Goal: Task Accomplishment & Management: Use online tool/utility

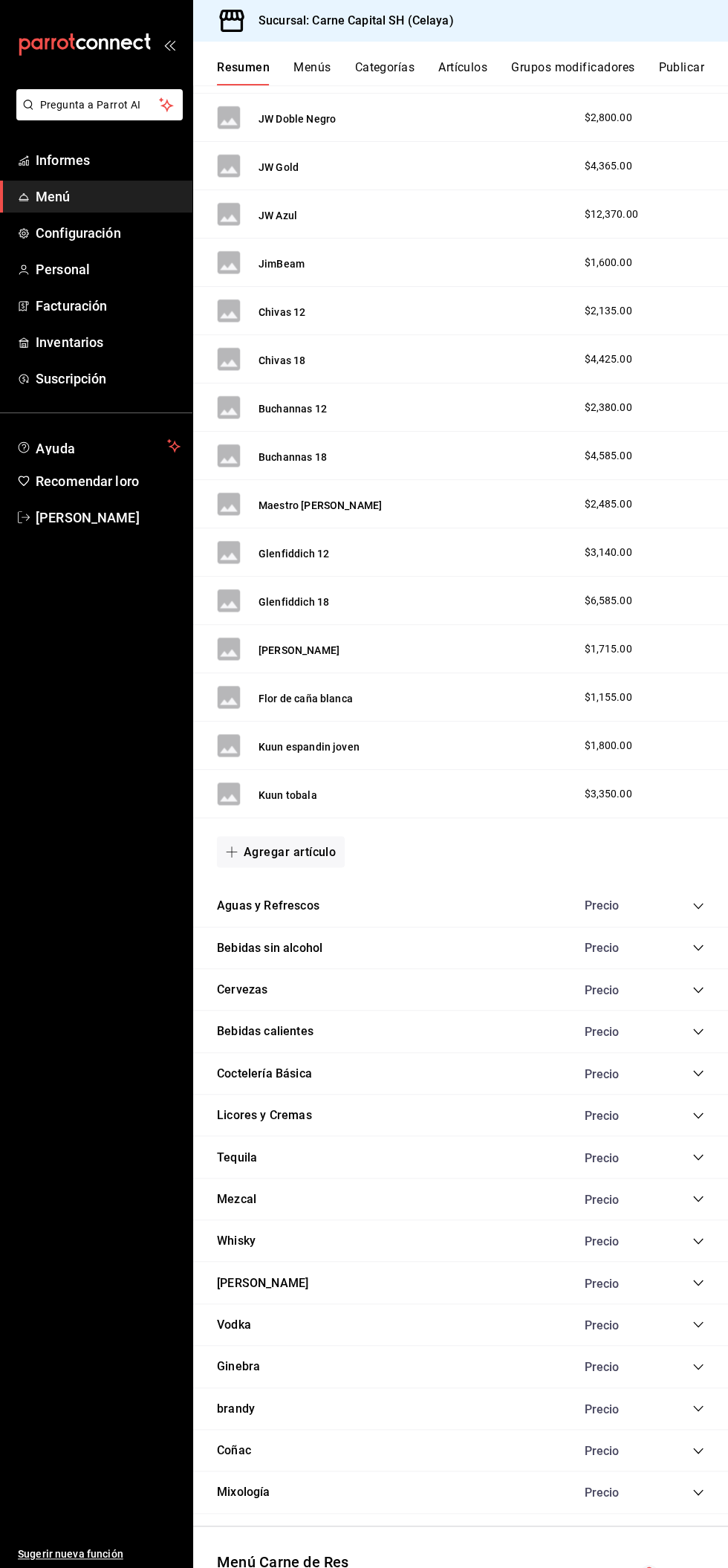
scroll to position [5016, 0]
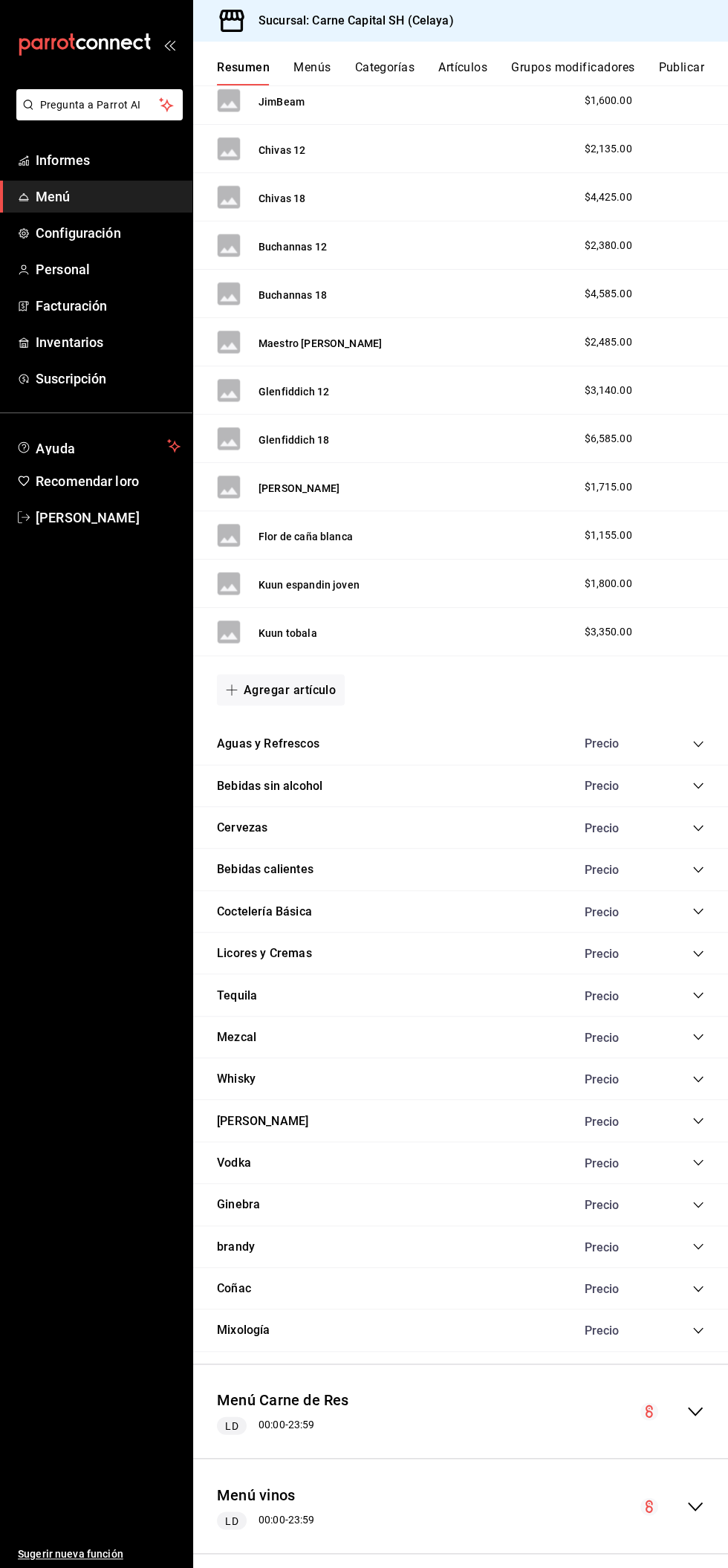
click at [688, 1497] on icon "colapsar-fila-del-menú" at bounding box center [695, 1506] width 18 height 18
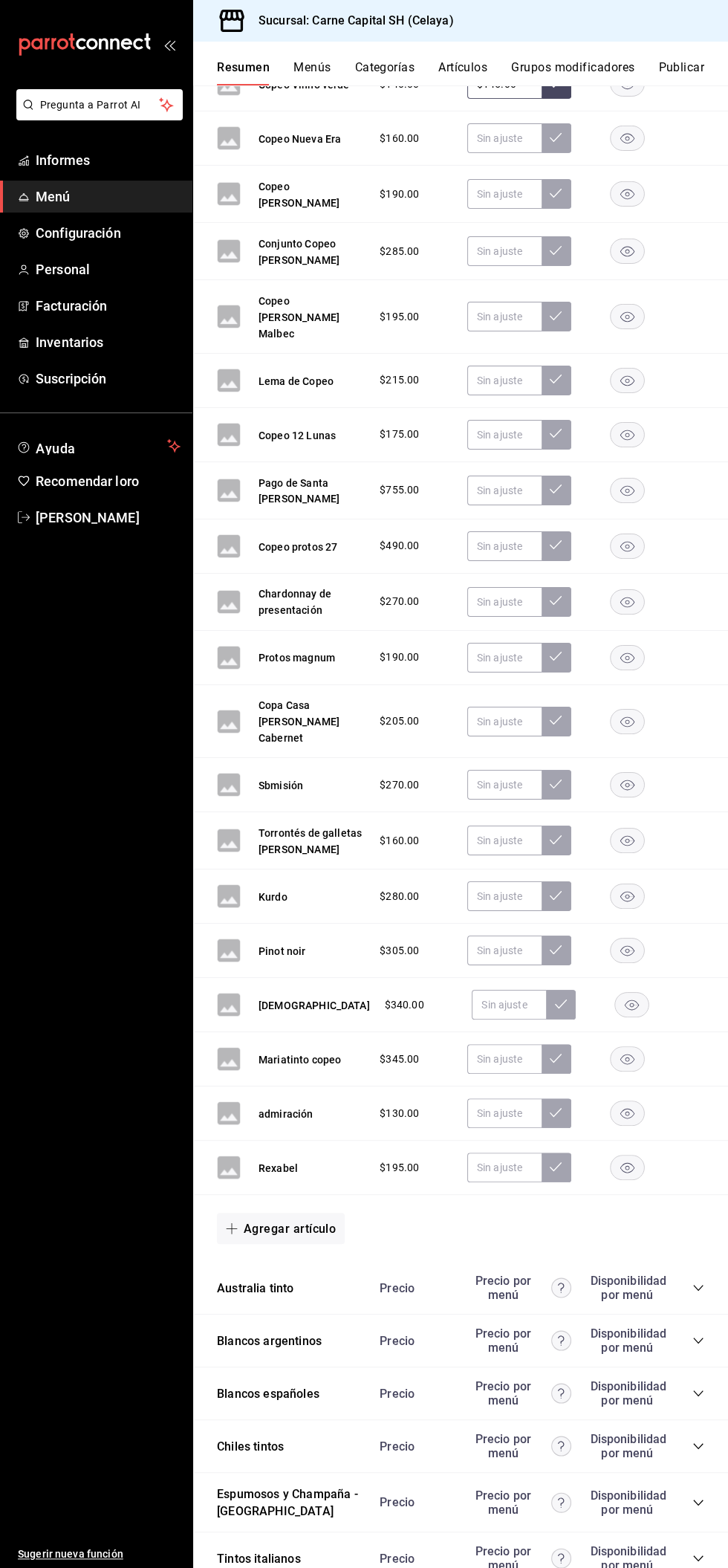
scroll to position [7434, 0]
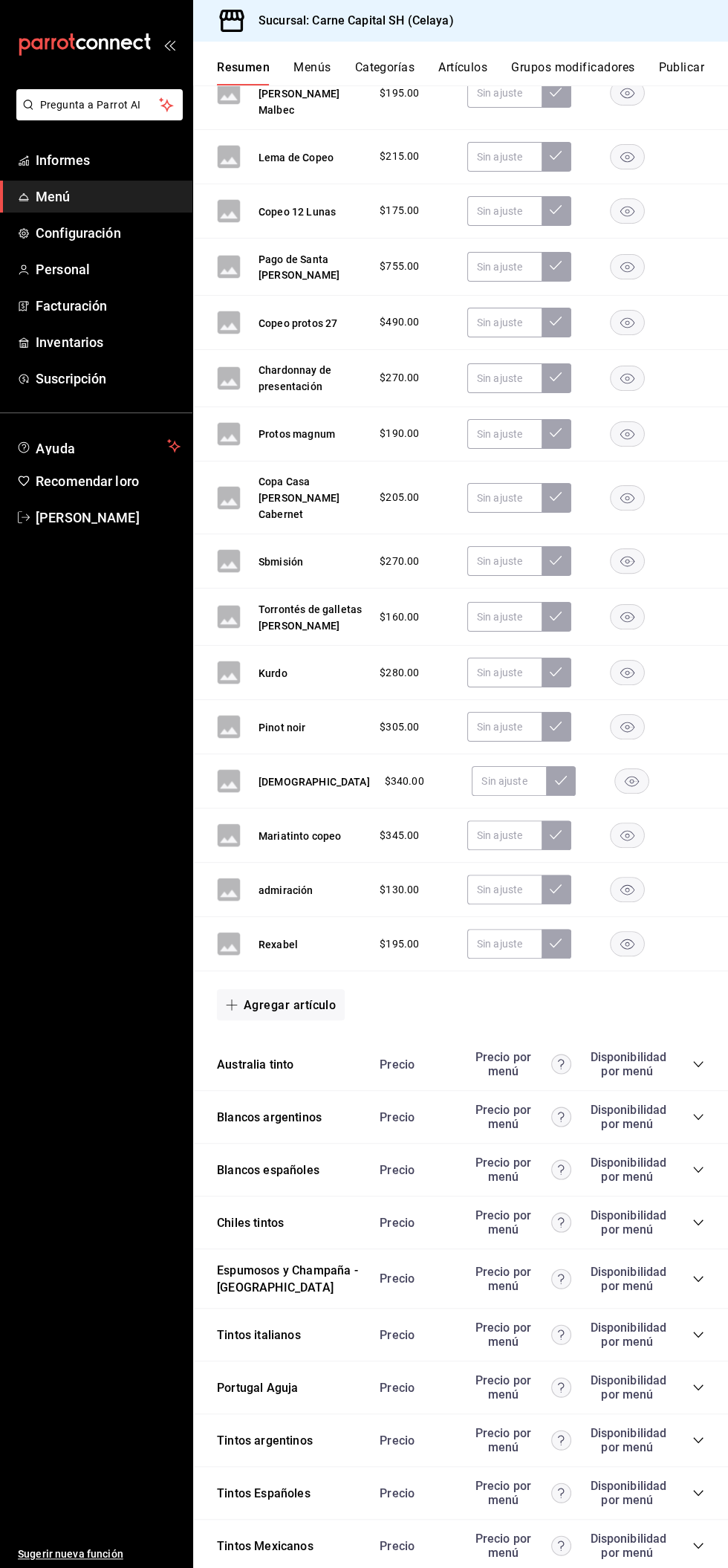
click at [697, 1486] on icon "colapsar-categoría-fila" at bounding box center [698, 1492] width 12 height 12
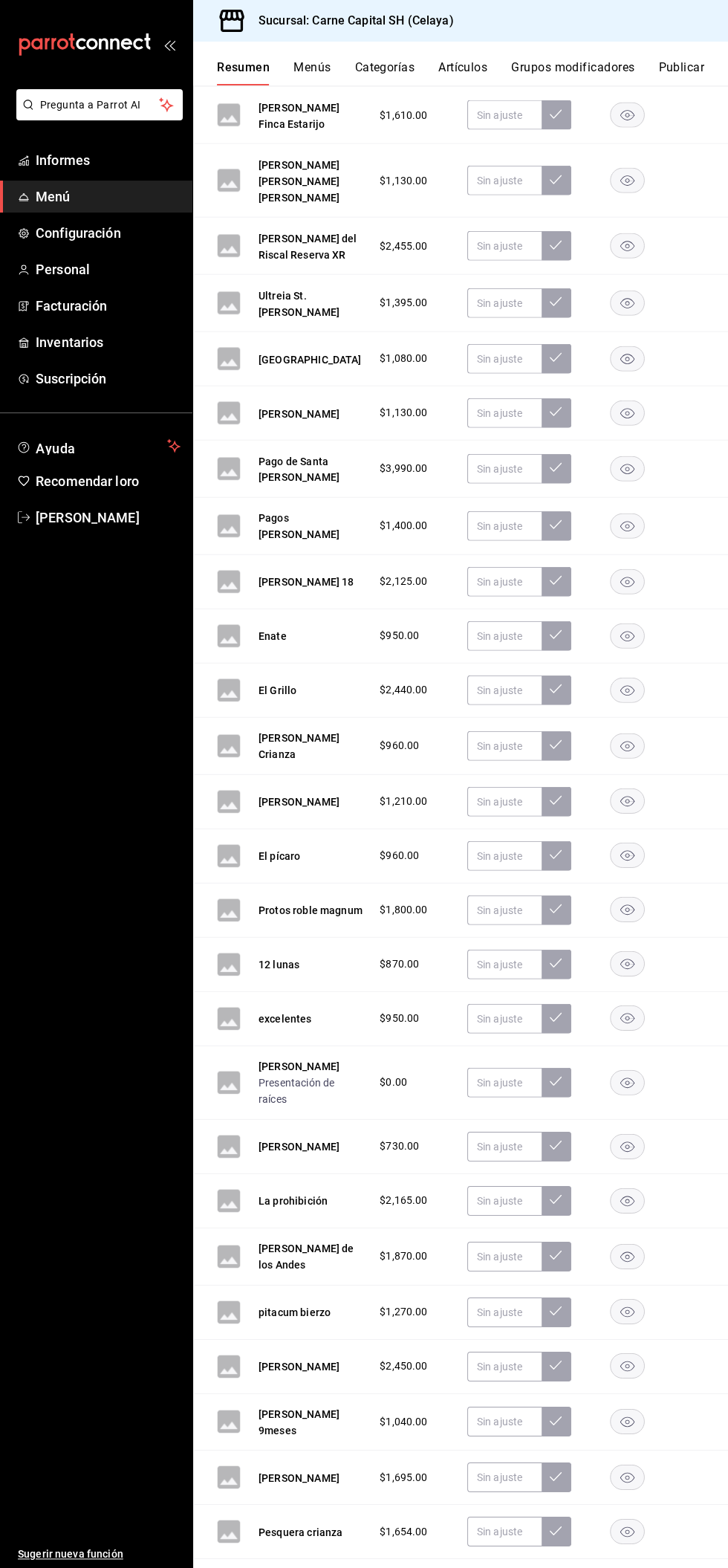
scroll to position [10021, 0]
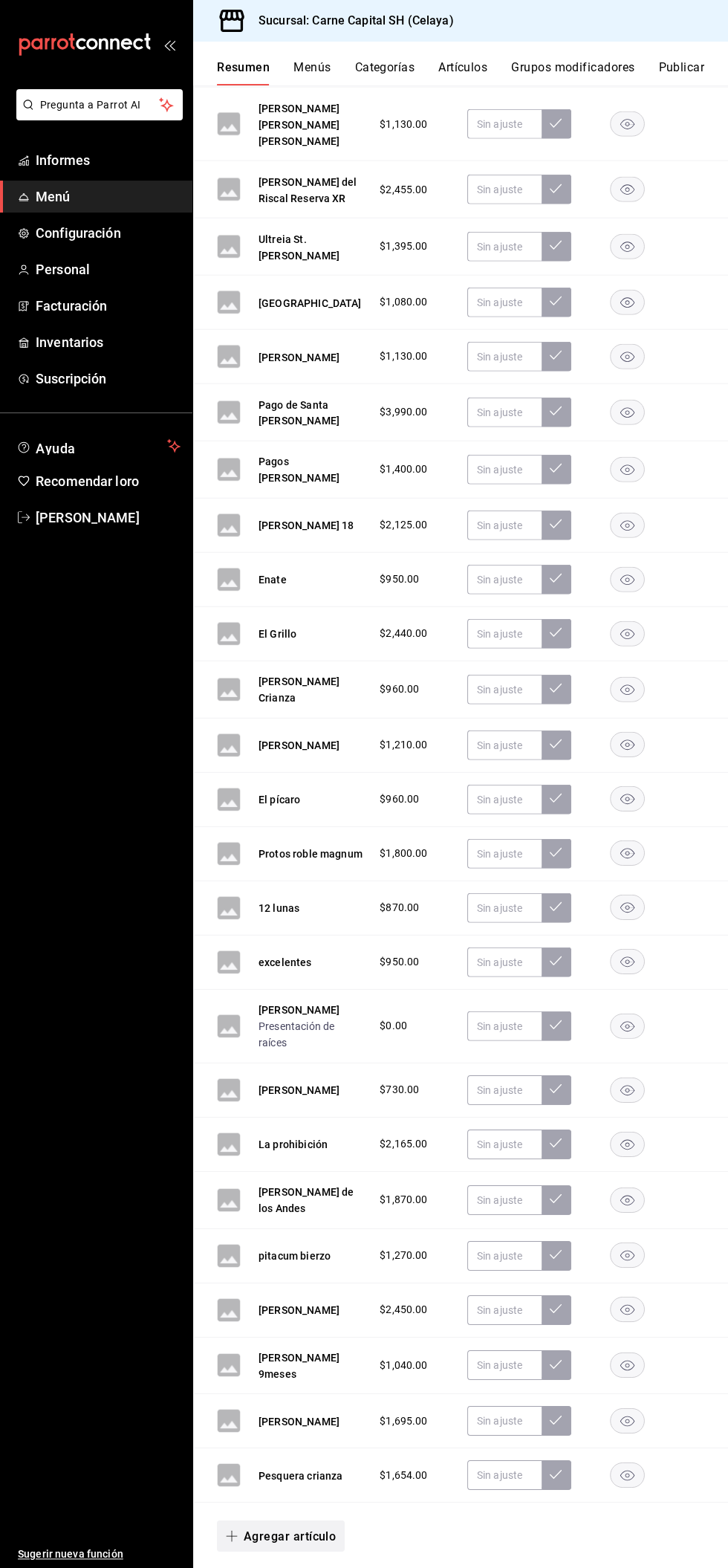
click at [307, 1529] on font "Agregar artículo" at bounding box center [290, 1535] width 92 height 14
click at [300, 1473] on li "Artículo nuevo" at bounding box center [275, 1465] width 116 height 37
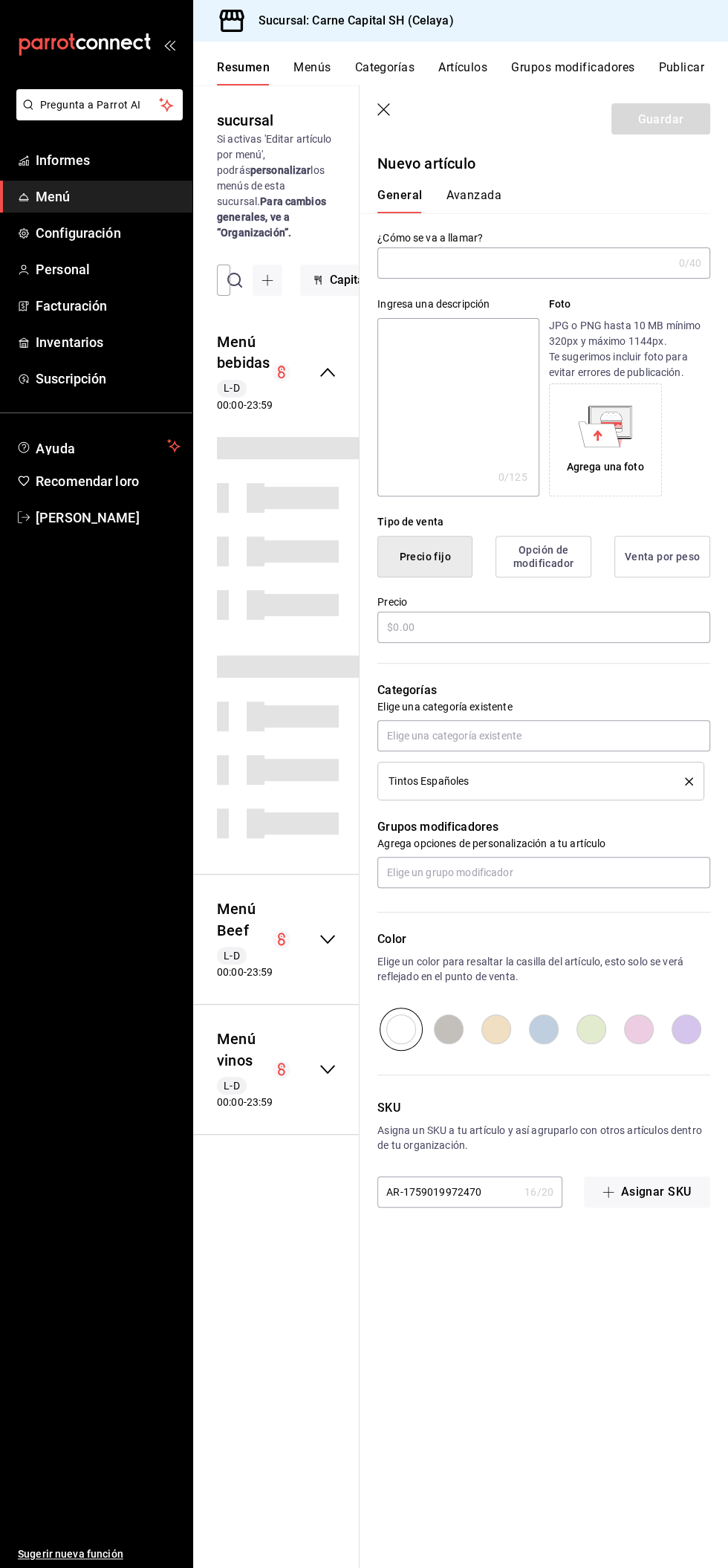
click at [558, 262] on input "text" at bounding box center [524, 262] width 295 height 30
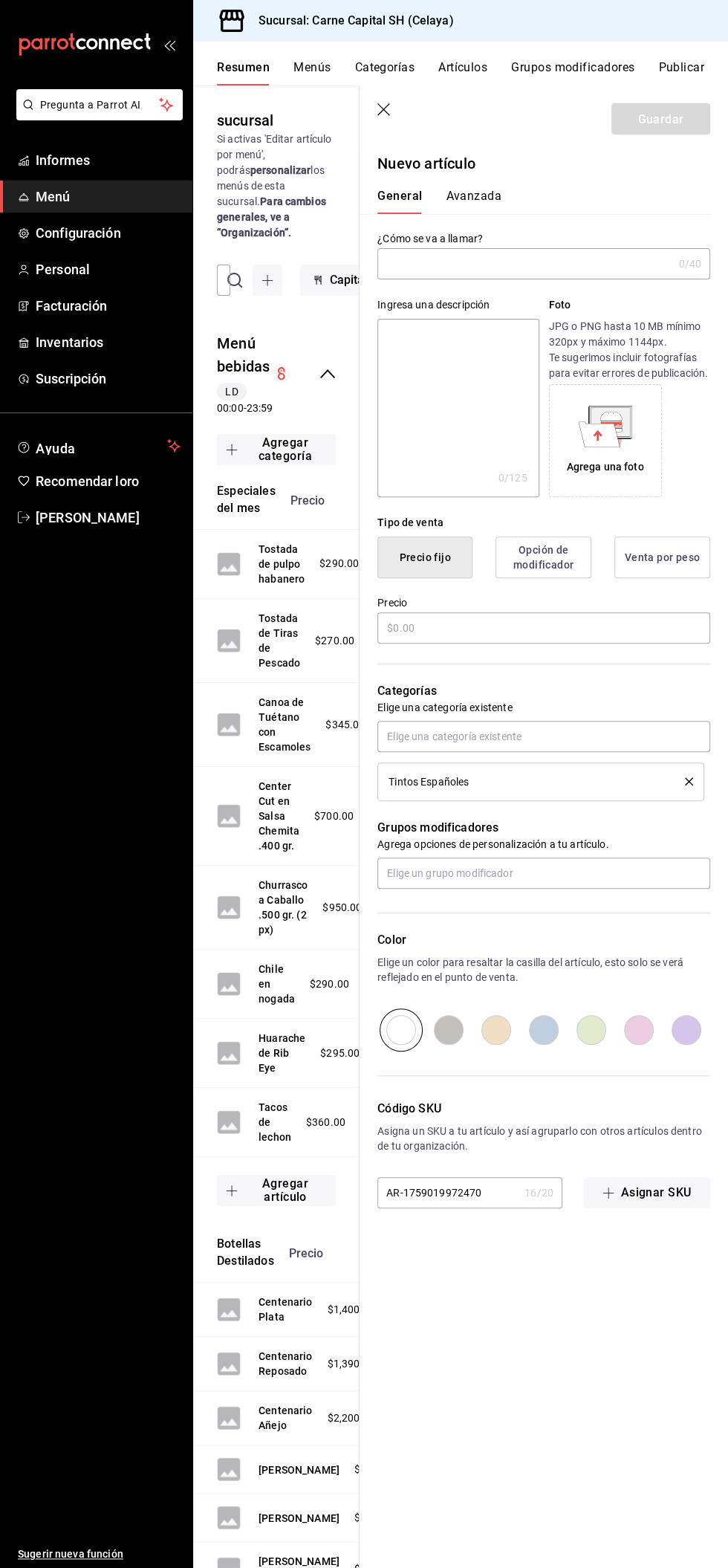
click at [570, 264] on input "text" at bounding box center [524, 263] width 295 height 30
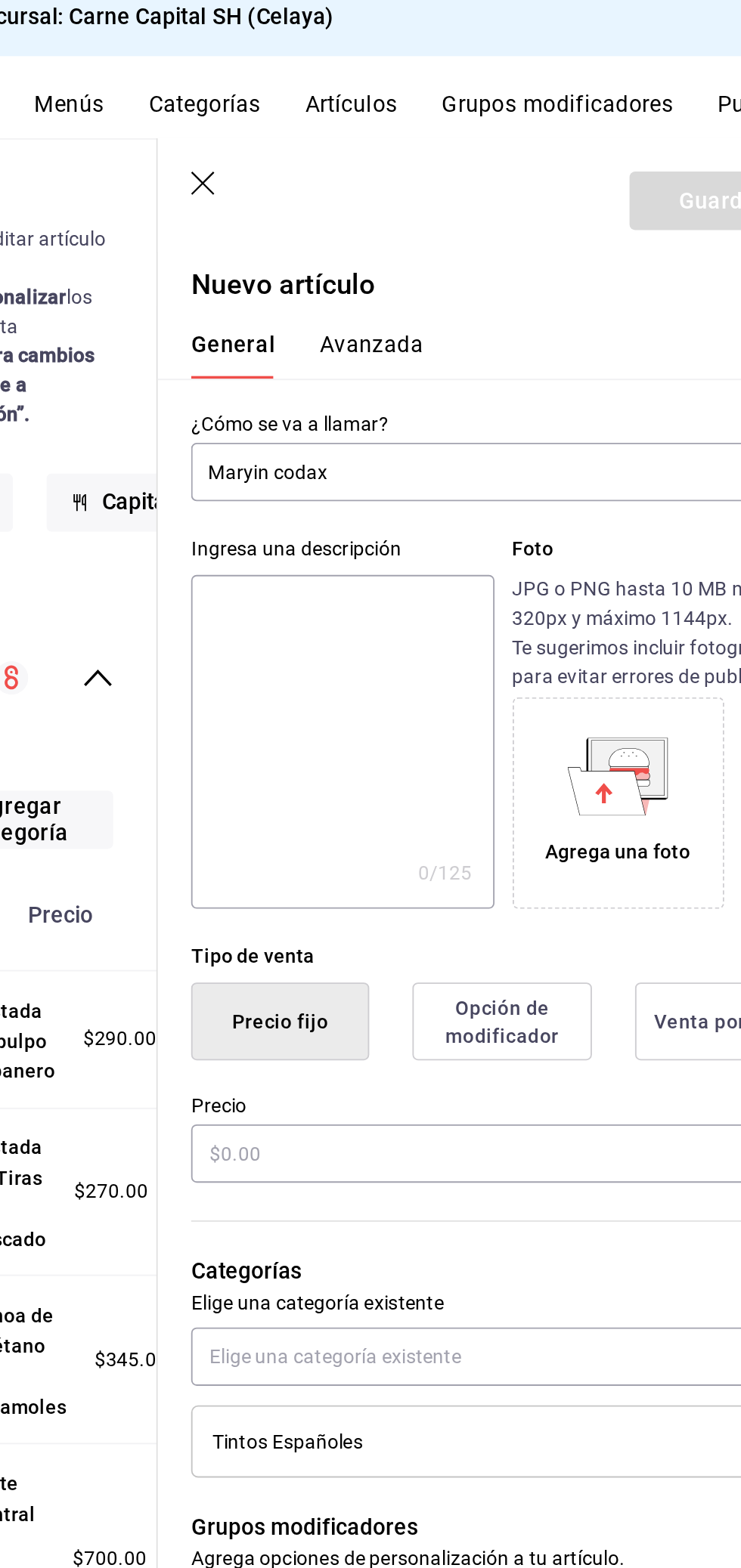
click at [426, 278] on input "Maryin codax" at bounding box center [534, 268] width 300 height 30
click at [419, 272] on input "Maryin codax" at bounding box center [534, 268] width 300 height 30
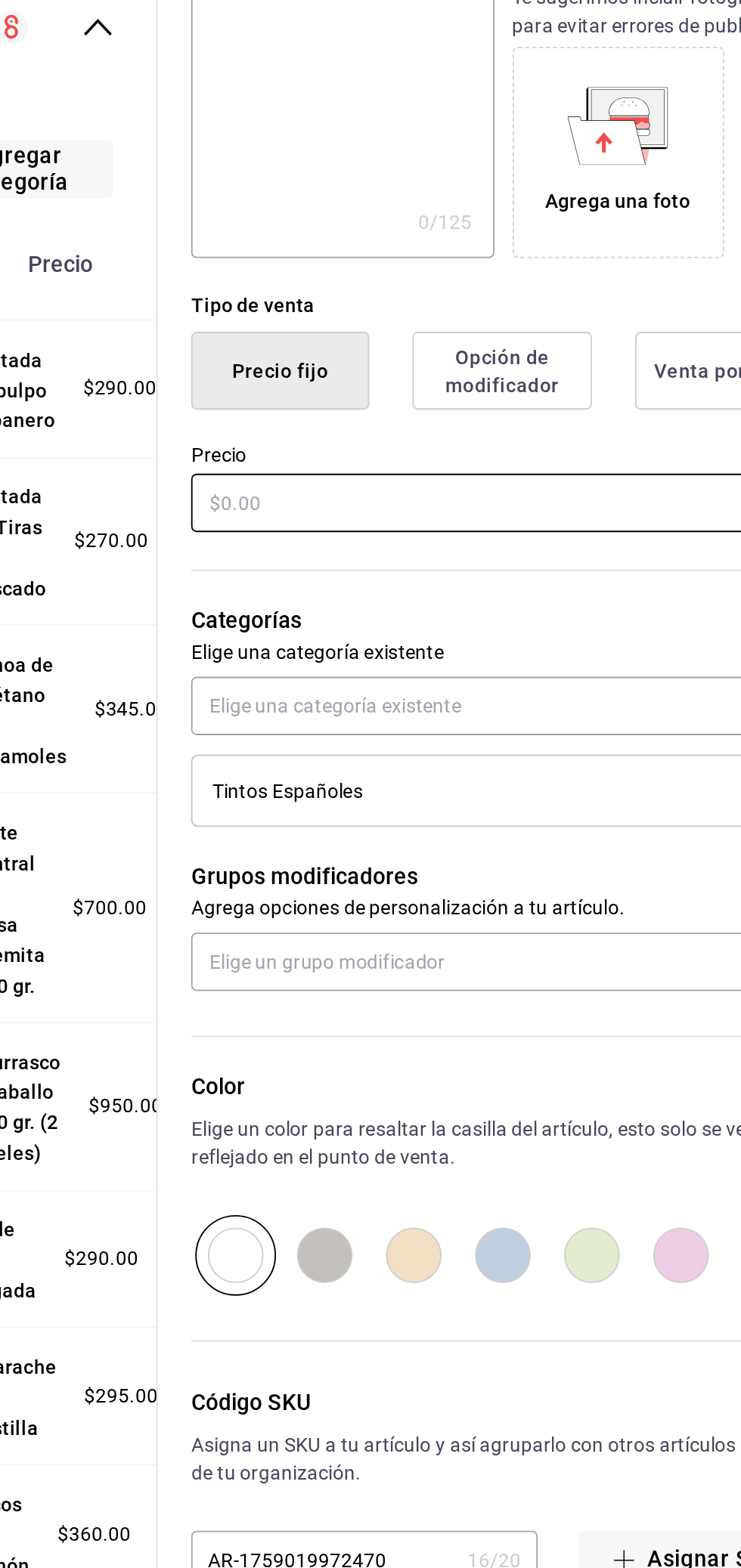
type input "Martin codax"
click at [525, 634] on input "text" at bounding box center [553, 638] width 338 height 31
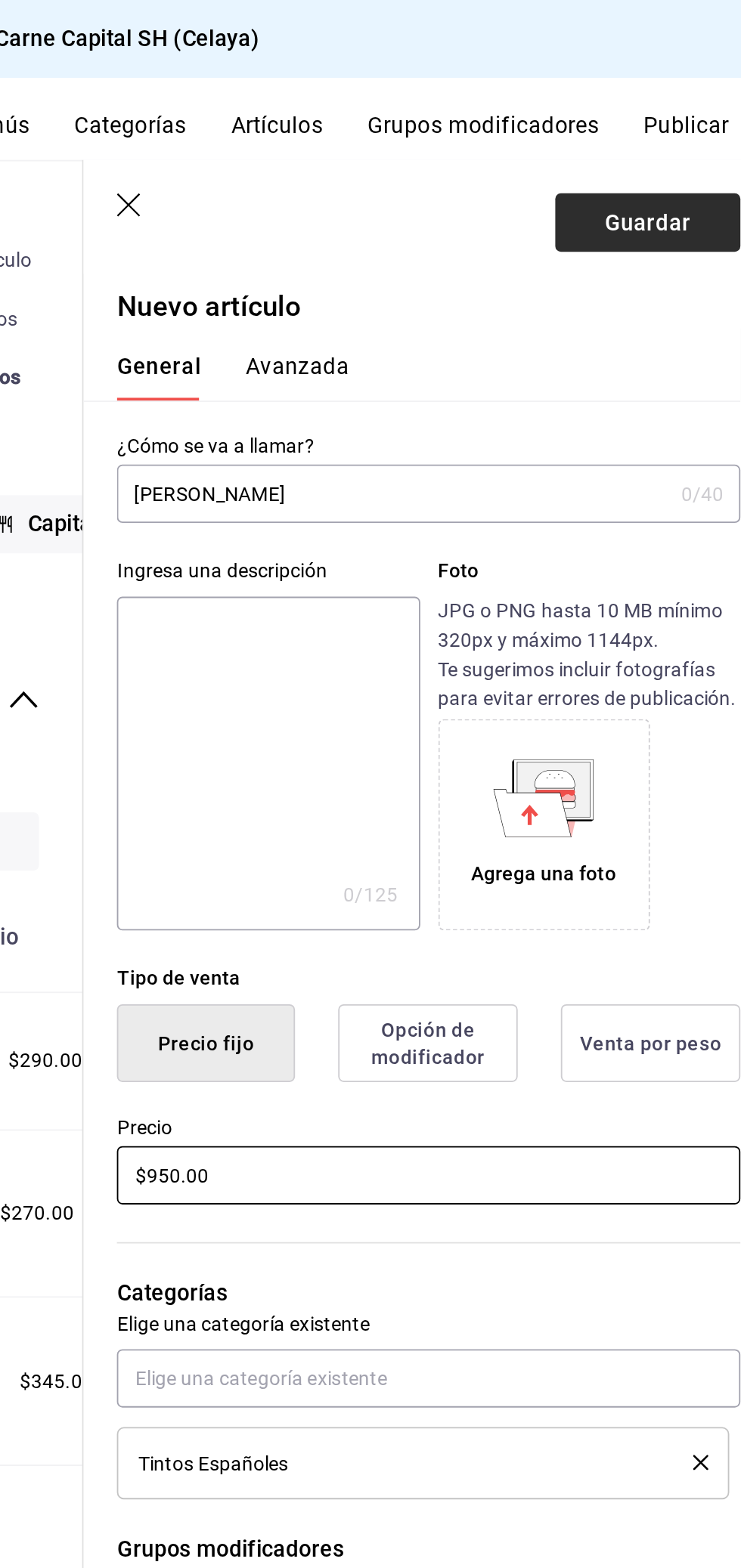
type input "$950.00"
click at [666, 132] on button "Guardar" at bounding box center [672, 120] width 101 height 31
